Goal: Task Accomplishment & Management: Use online tool/utility

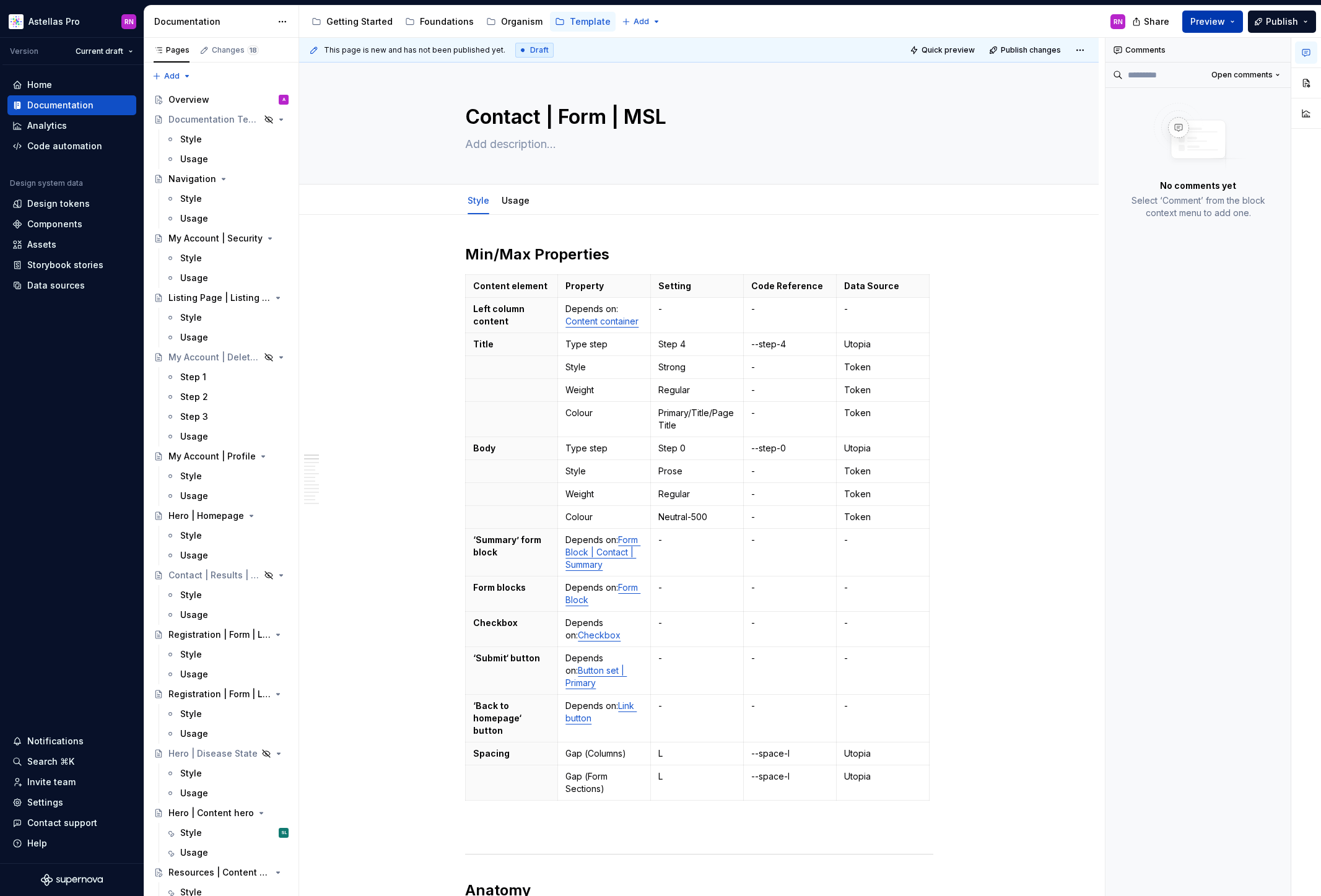
click at [1236, 19] on button "Preview" at bounding box center [1213, 21] width 60 height 22
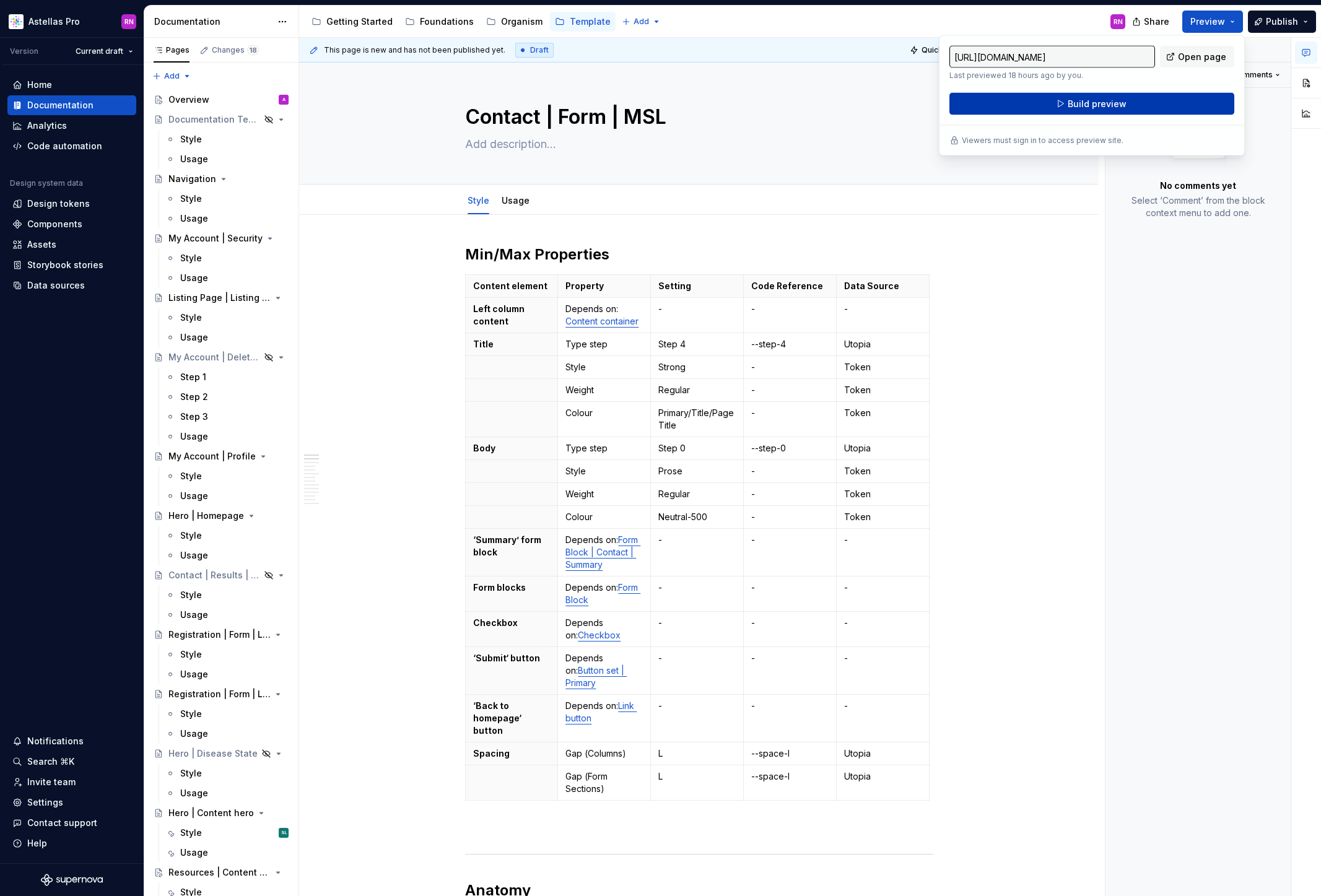
click at [1156, 99] on button "Build preview" at bounding box center [1092, 103] width 285 height 22
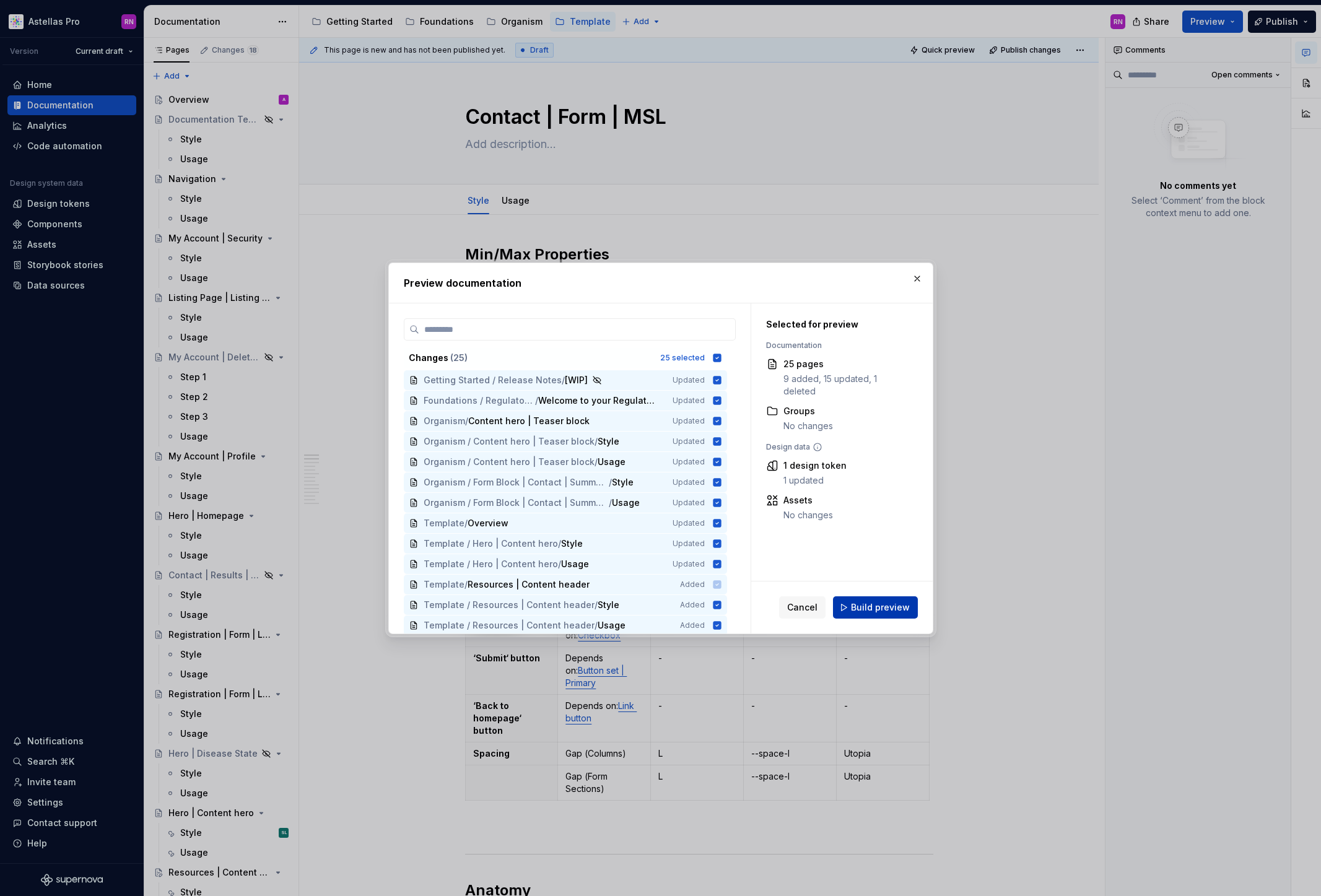
click at [871, 610] on span "Build preview" at bounding box center [881, 607] width 59 height 12
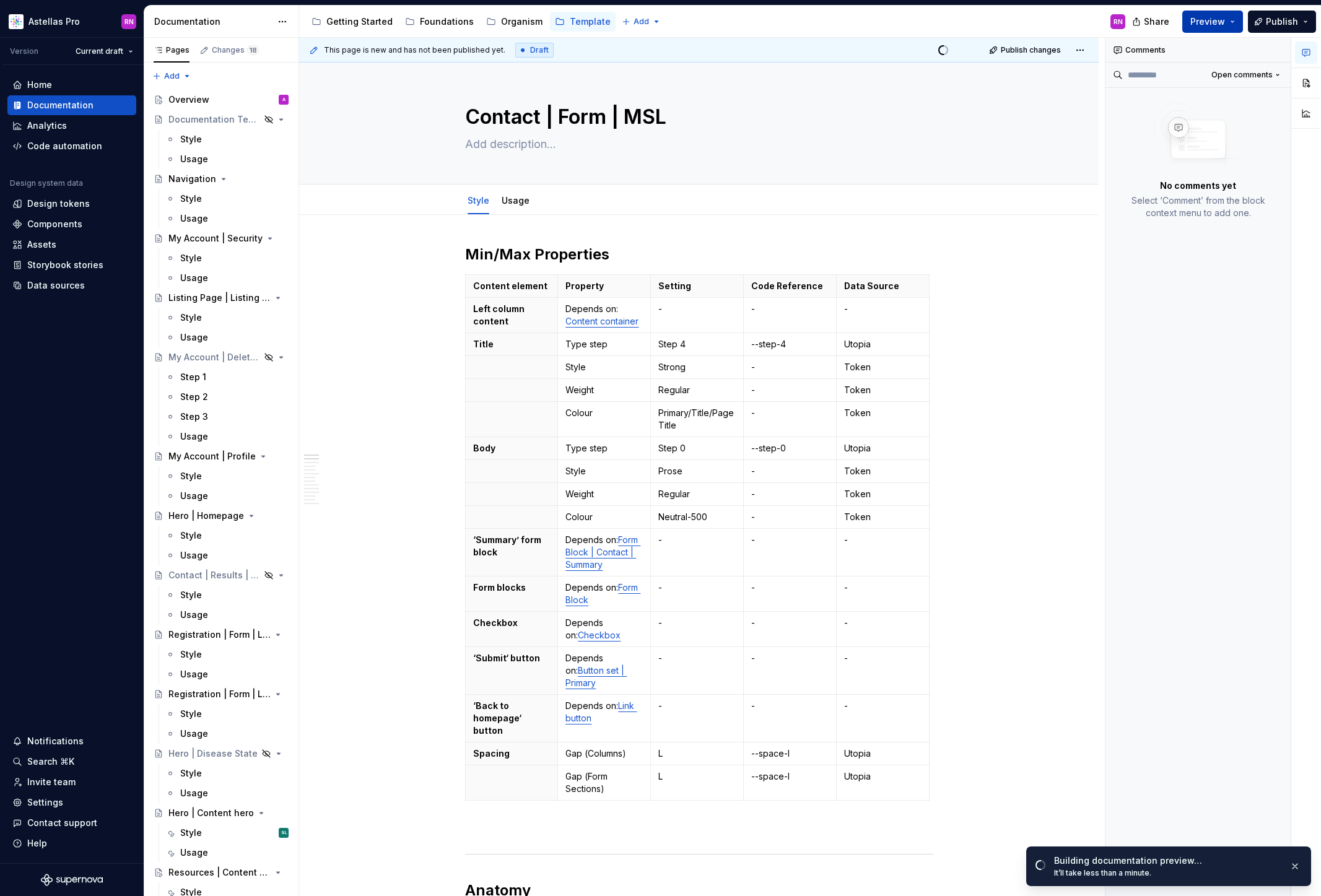
click at [1231, 26] on button "Preview" at bounding box center [1213, 21] width 60 height 22
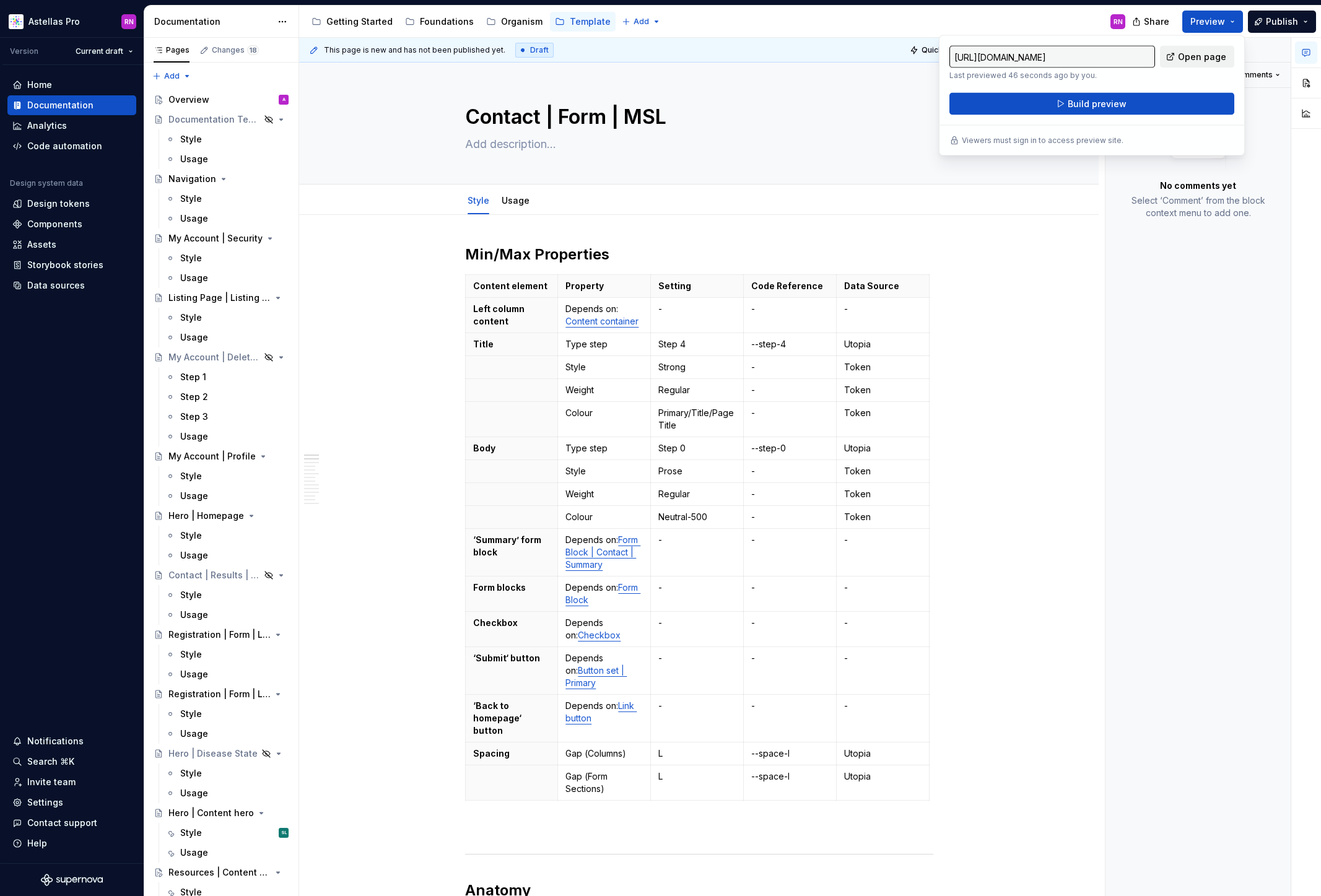
click at [1204, 52] on span "Open page" at bounding box center [1202, 57] width 48 height 12
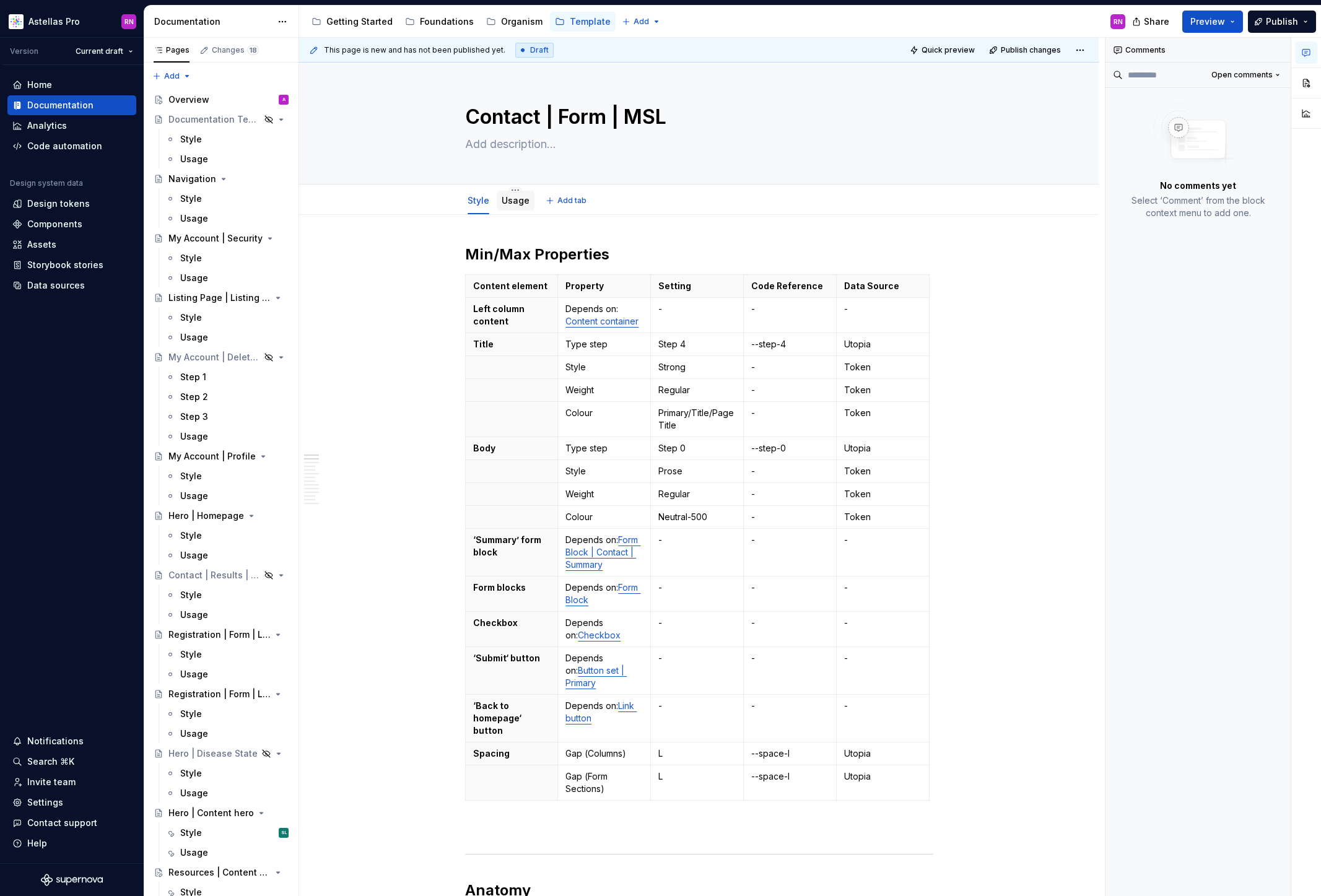
click at [519, 210] on div "Usage" at bounding box center [515, 200] width 38 height 22
click at [511, 201] on link "Usage" at bounding box center [515, 200] width 28 height 11
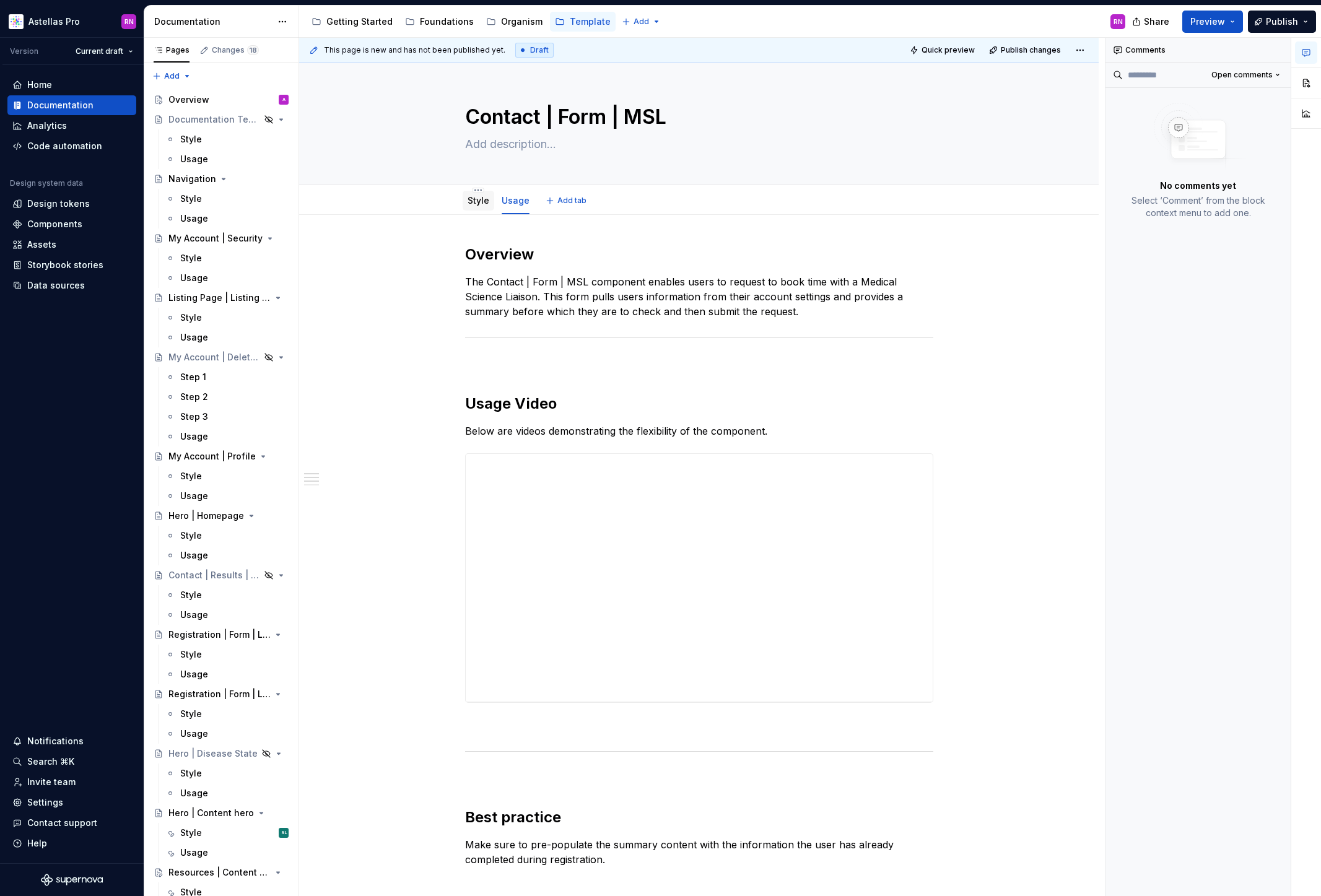
click at [472, 203] on link "Style" at bounding box center [478, 200] width 22 height 11
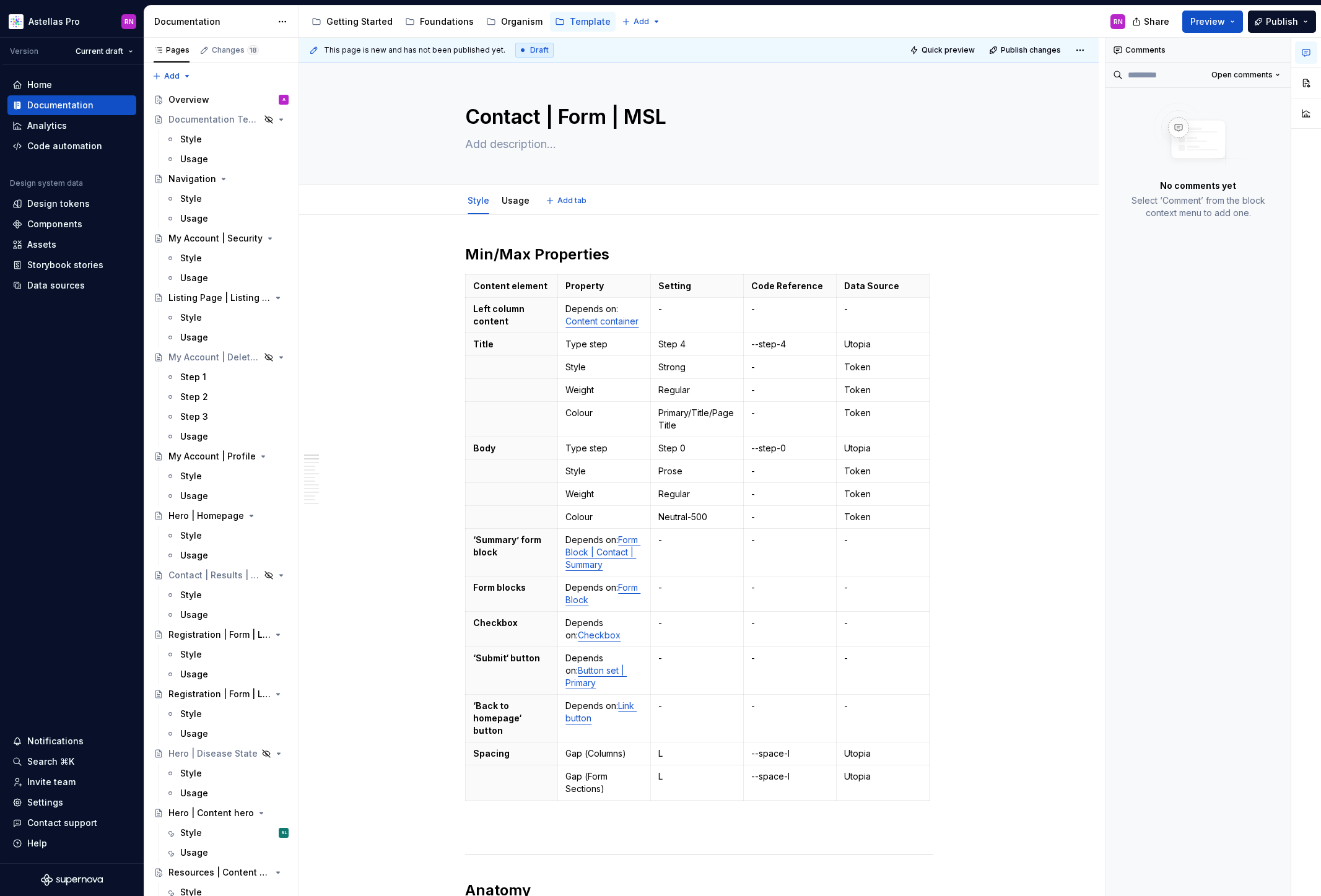
type textarea "*"
click at [1233, 24] on button "Preview" at bounding box center [1213, 21] width 60 height 22
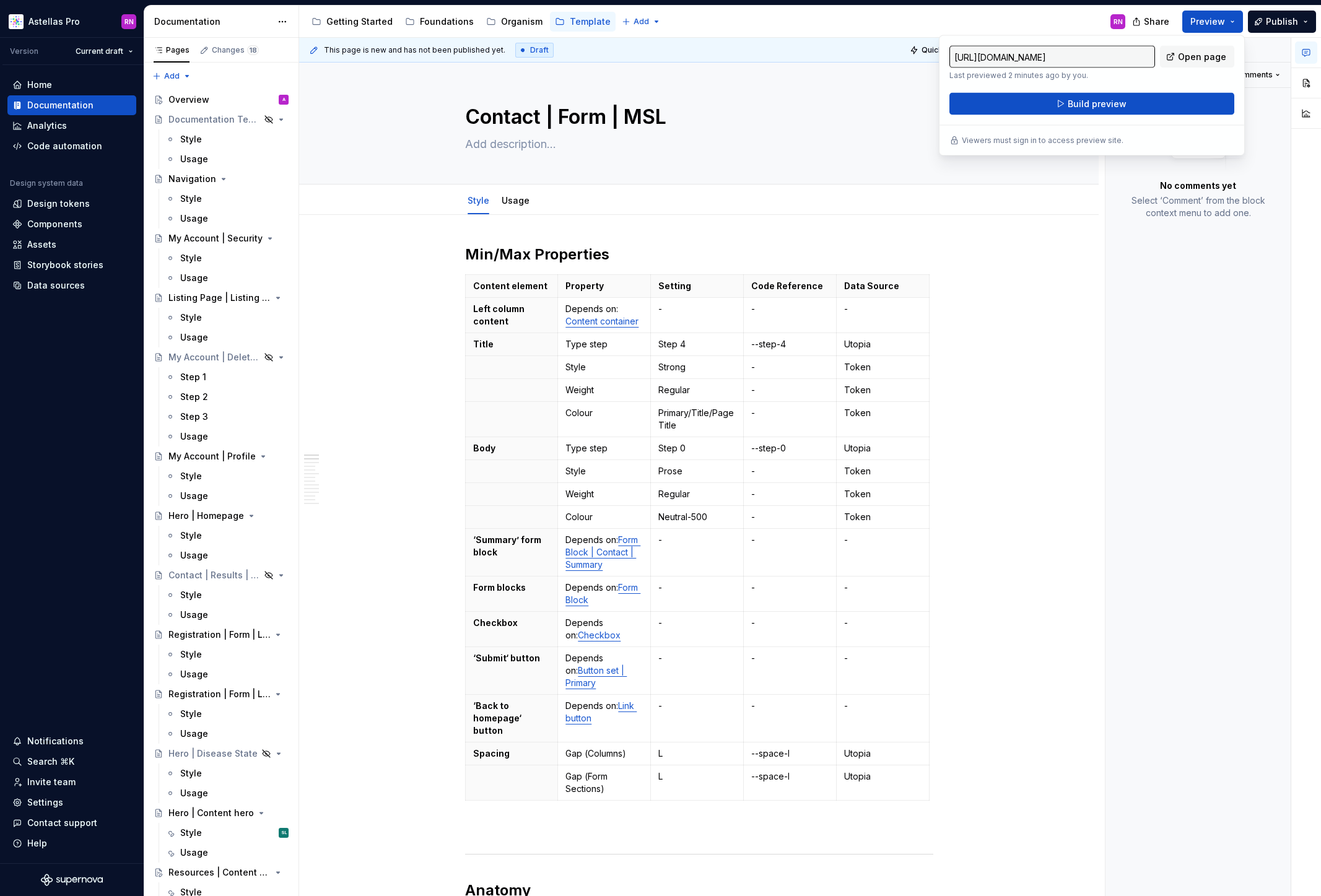
click at [1134, 116] on div "https://astellas-hcp-portal.preview.supernova-docs.io/latest/template/contact-f…" at bounding box center [1091, 96] width 306 height 121
click at [1132, 109] on button "Build preview" at bounding box center [1092, 103] width 285 height 22
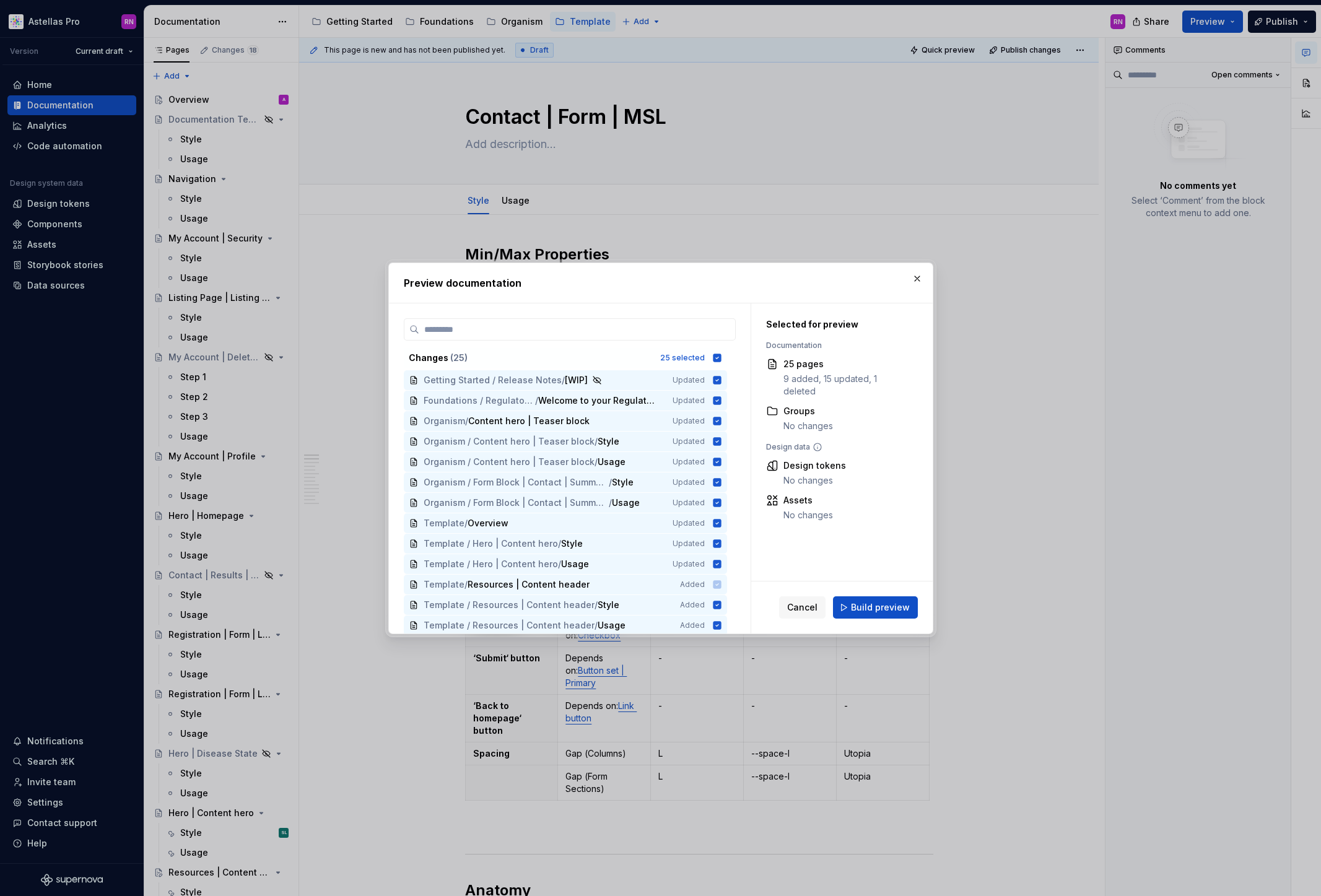
click at [886, 607] on span "Build preview" at bounding box center [881, 607] width 59 height 12
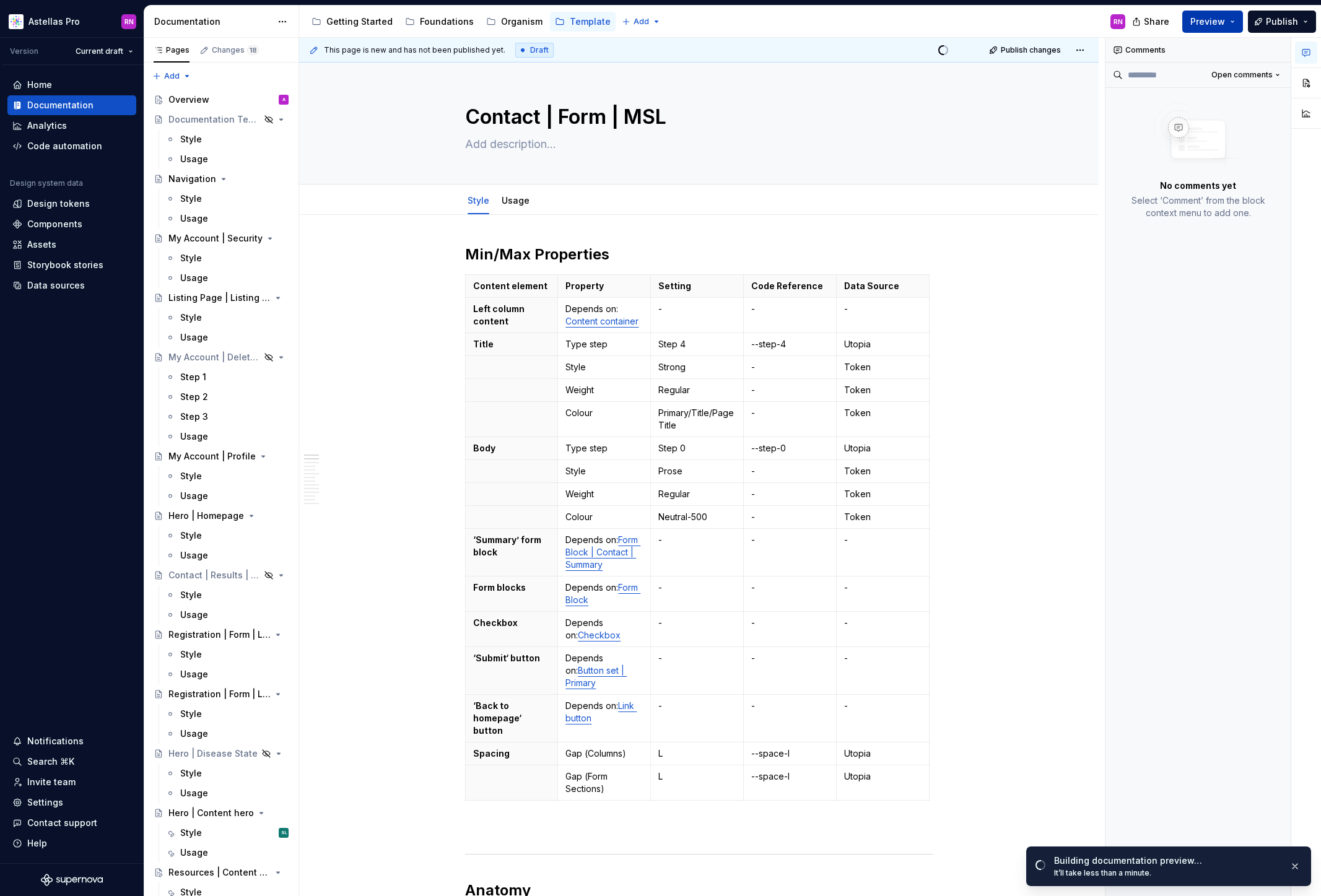
click at [1238, 25] on button "Preview" at bounding box center [1213, 21] width 60 height 22
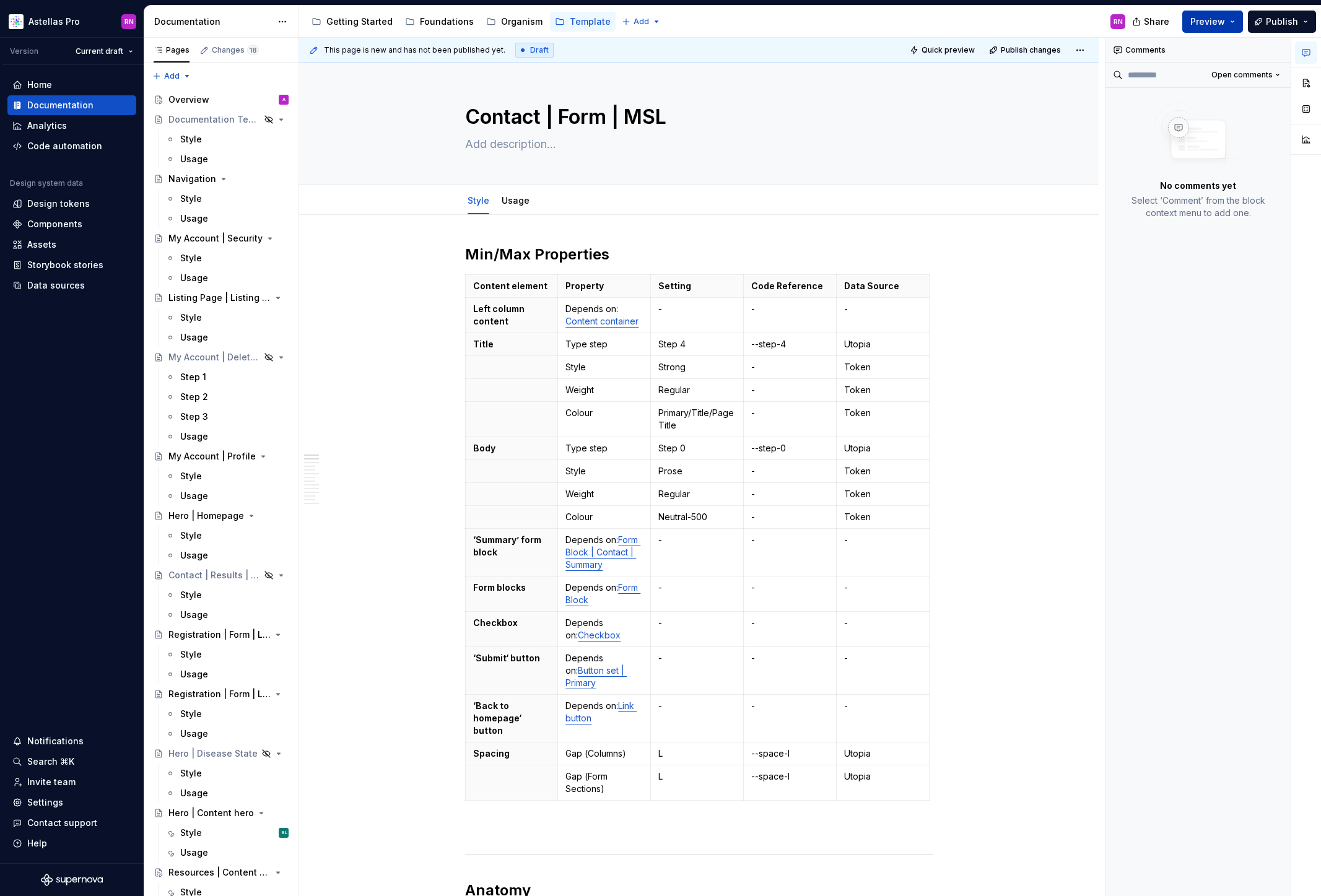
click at [1239, 21] on button "Preview" at bounding box center [1213, 21] width 60 height 22
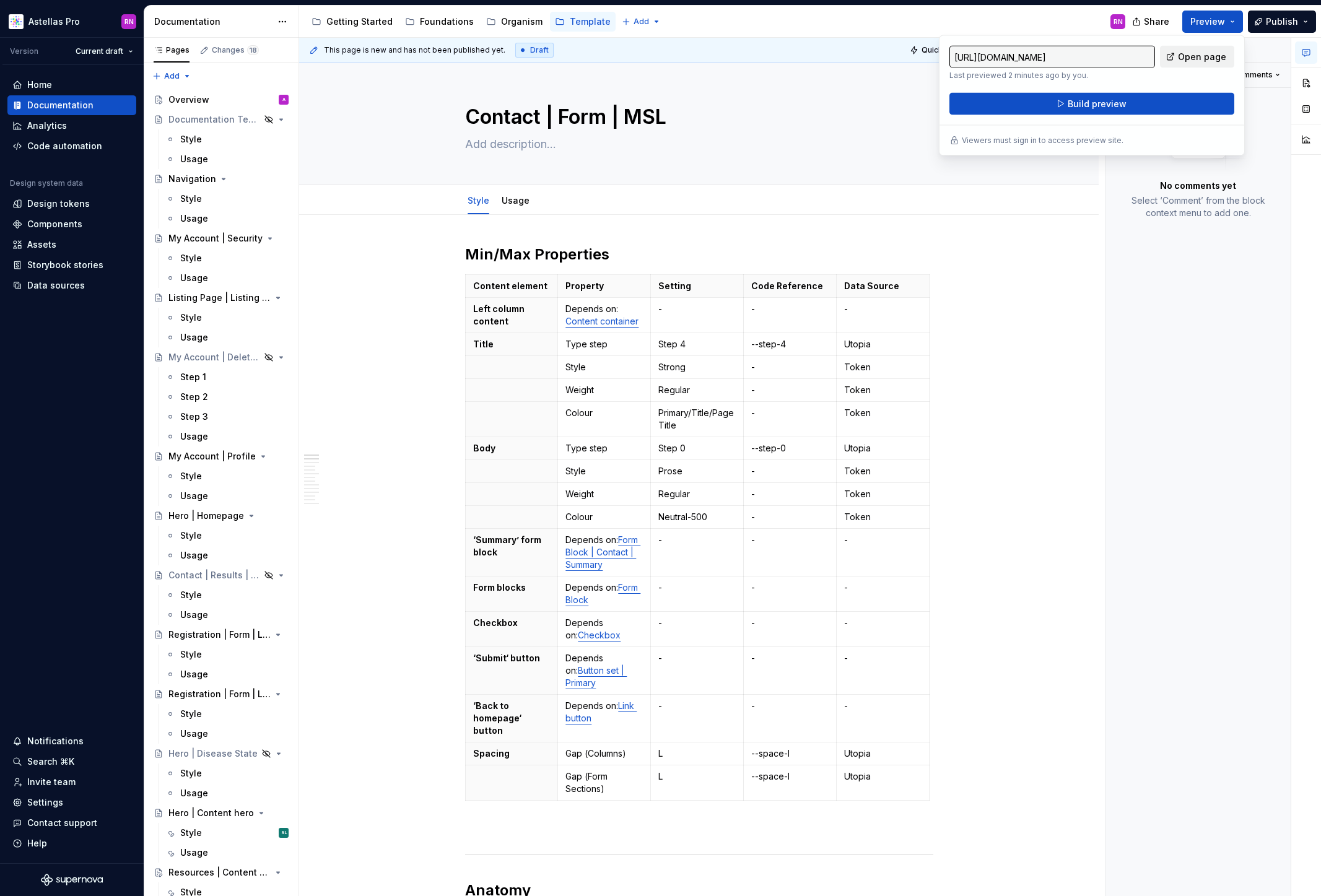
click at [1207, 54] on span "Open page" at bounding box center [1202, 57] width 48 height 12
click at [1208, 56] on span "Open page" at bounding box center [1202, 57] width 48 height 12
type textarea "*"
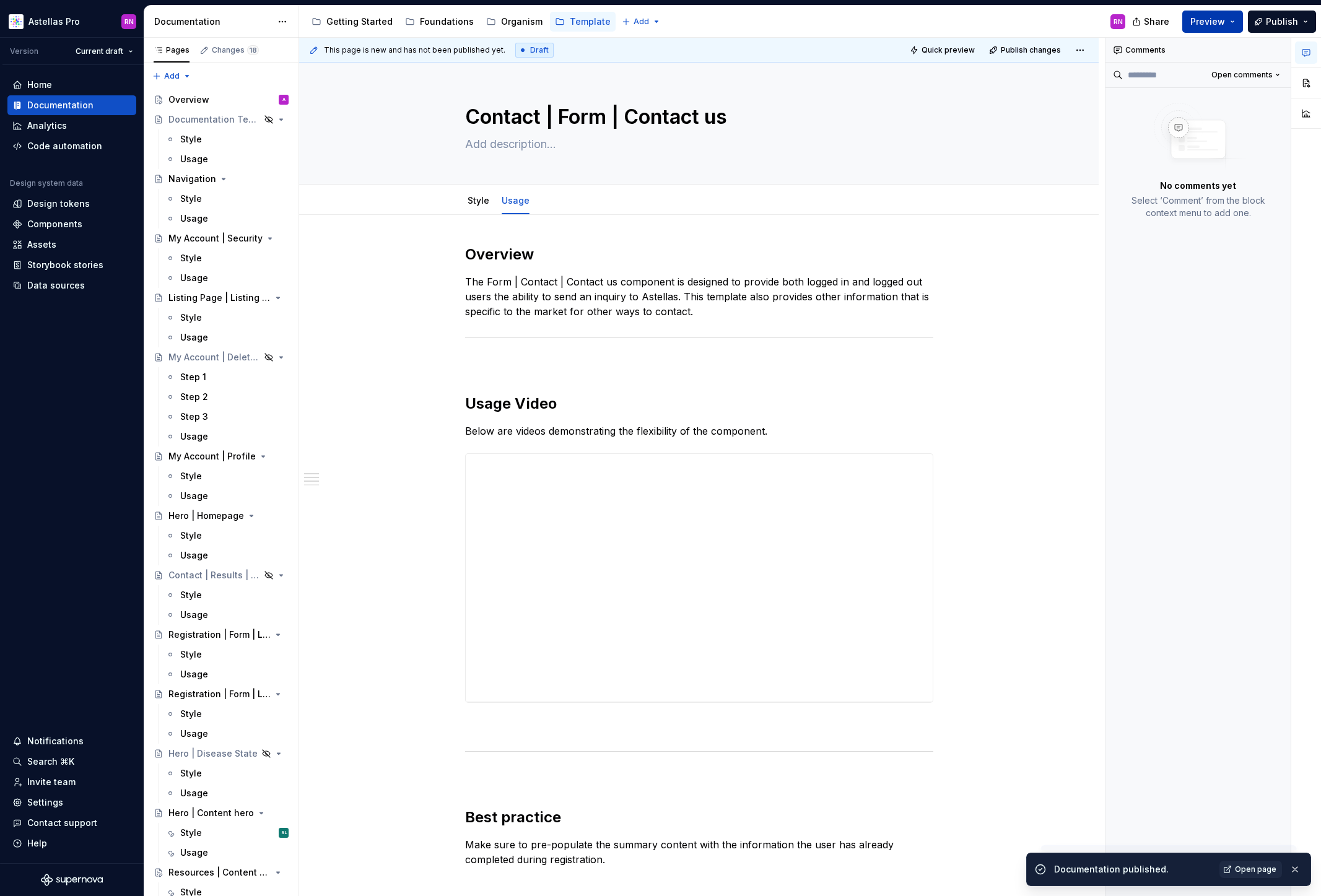
click at [1235, 21] on button "Preview" at bounding box center [1213, 21] width 60 height 22
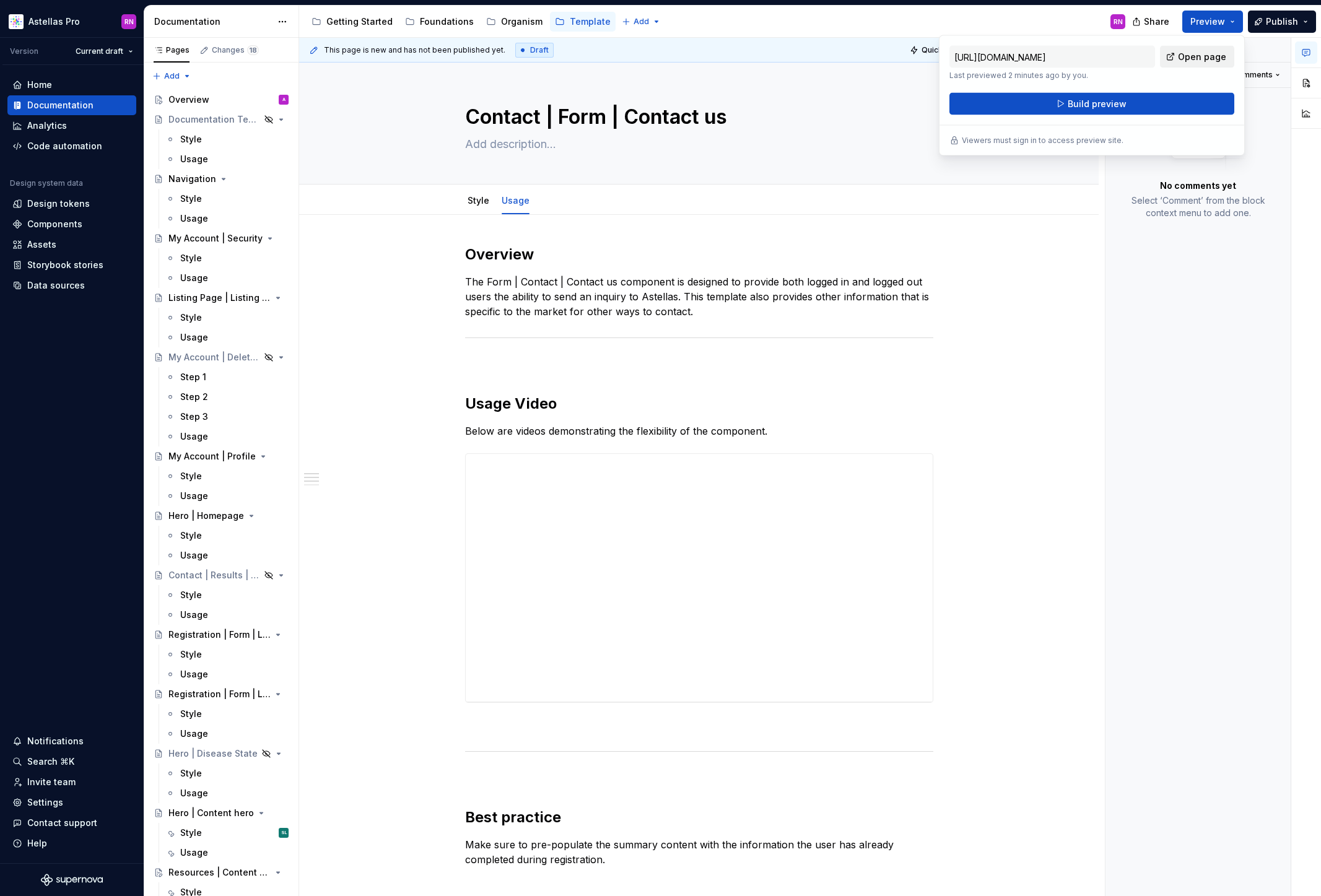
click at [1222, 56] on span "Open page" at bounding box center [1202, 57] width 48 height 12
click at [1223, 54] on span "Open page" at bounding box center [1202, 57] width 48 height 12
type textarea "*"
